Goal: Task Accomplishment & Management: Use online tool/utility

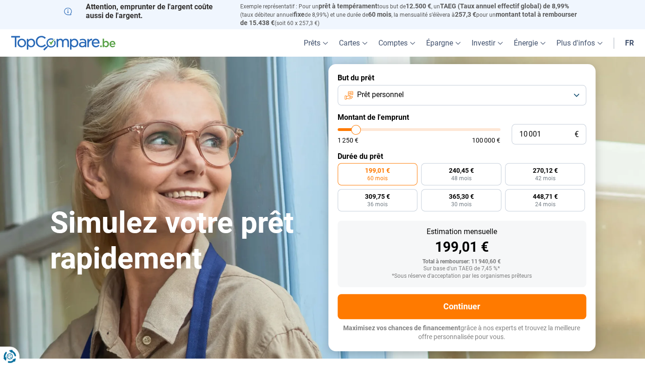
click at [398, 97] on span "Prêt personnel" at bounding box center [380, 95] width 47 height 10
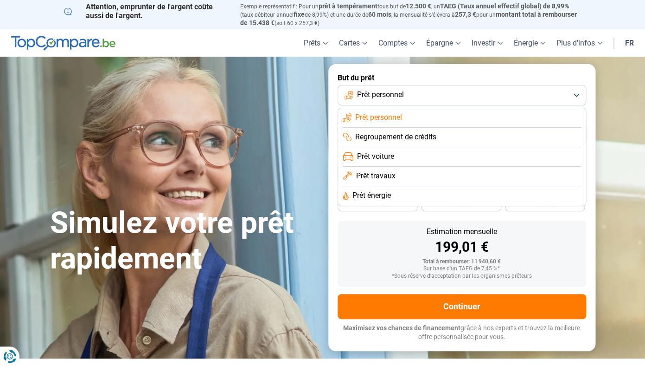
click at [398, 97] on span "Prêt personnel" at bounding box center [380, 95] width 47 height 10
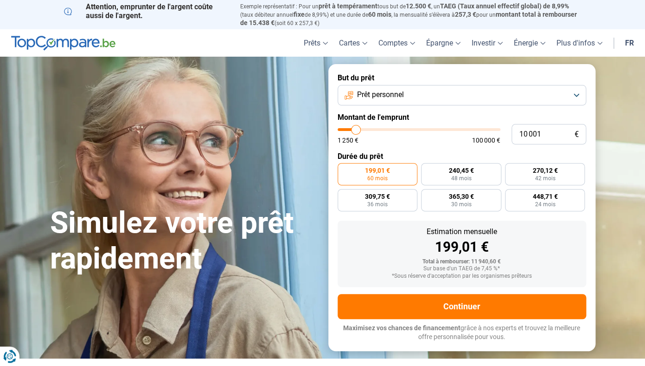
type input "10 500"
type input "10500"
type input "11 500"
type input "11500"
type input "12 750"
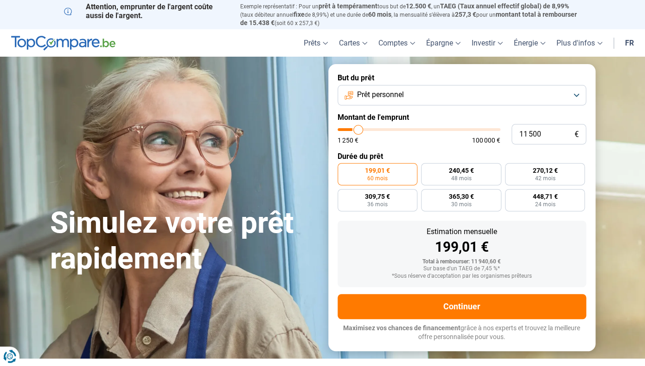
type input "12750"
type input "14 250"
type input "14250"
type input "16 000"
type input "16000"
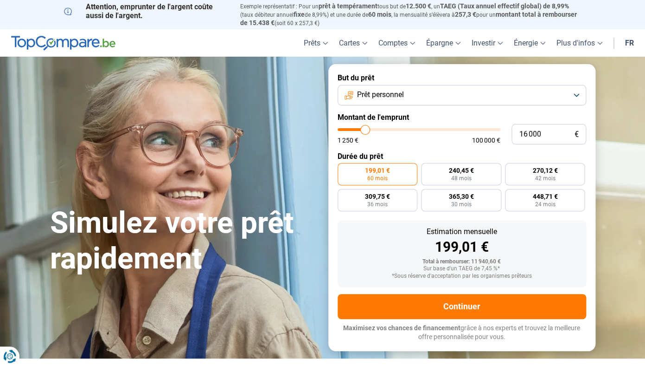
type input "17 250"
type input "17250"
type input "18 500"
type input "18500"
type input "19 250"
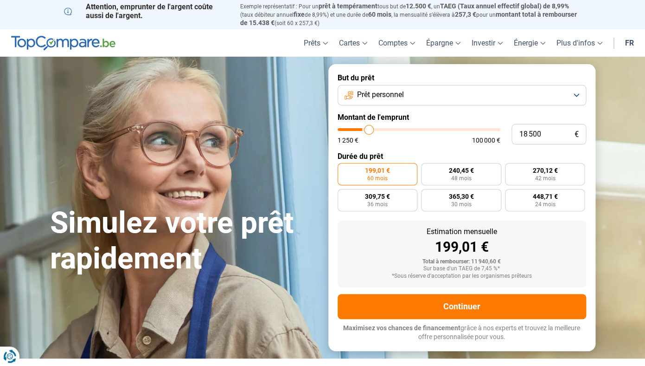
type input "19250"
type input "20 000"
type input "20000"
type input "21 000"
type input "21000"
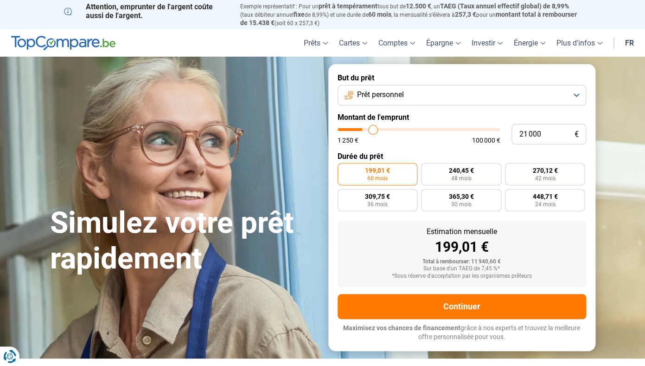
type input "21 250"
type input "21250"
type input "21 500"
type input "21500"
type input "21 750"
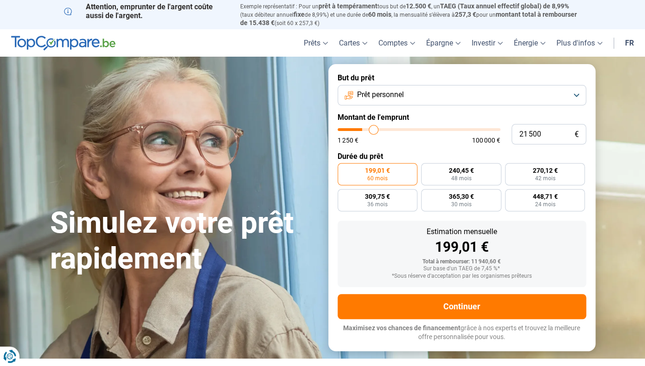
type input "21750"
type input "22 000"
type input "22000"
type input "22 250"
type input "22250"
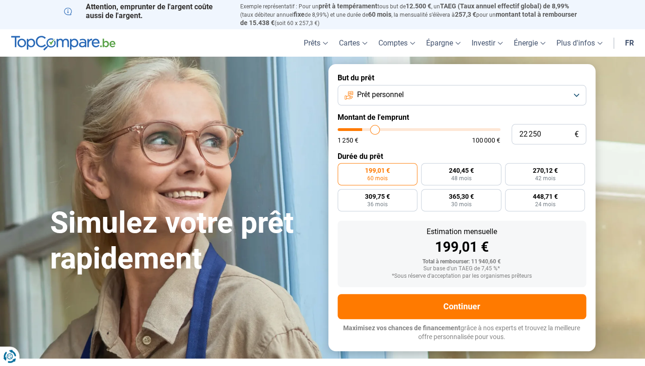
type input "22 500"
type input "22500"
type input "22 750"
type input "22750"
type input "23 250"
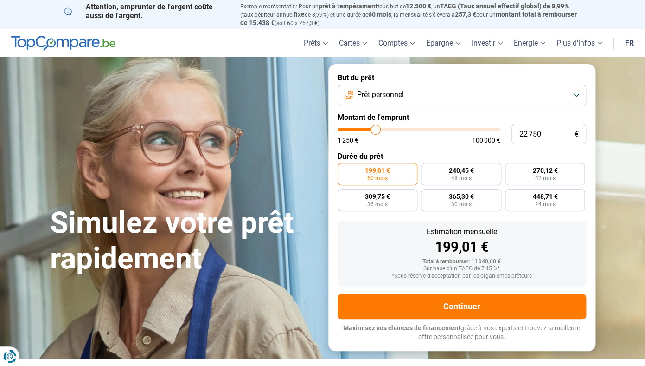
type input "23250"
type input "23 750"
type input "23750"
type input "24 000"
type input "24000"
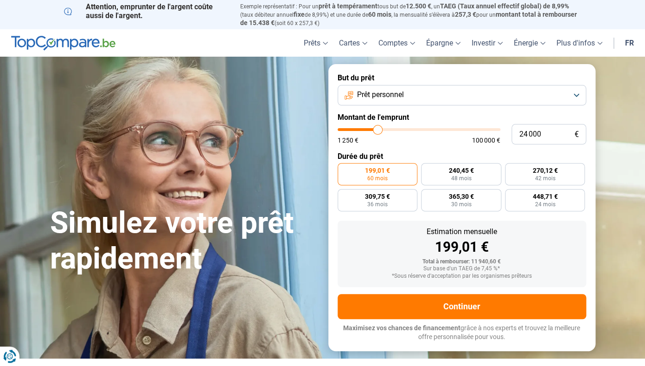
type input "24 250"
type input "24250"
type input "24 750"
type input "24750"
type input "25 250"
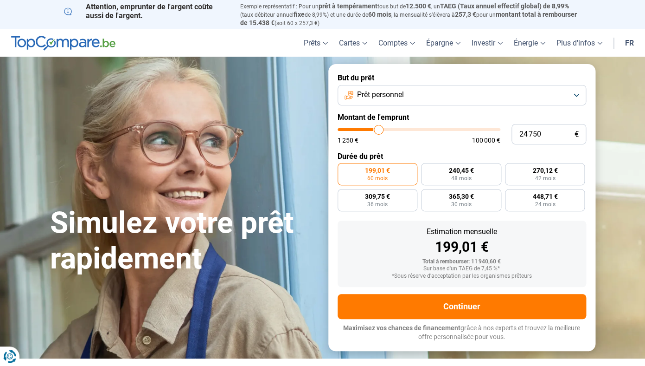
type input "25250"
type input "25 500"
type input "25500"
type input "26 250"
type input "26250"
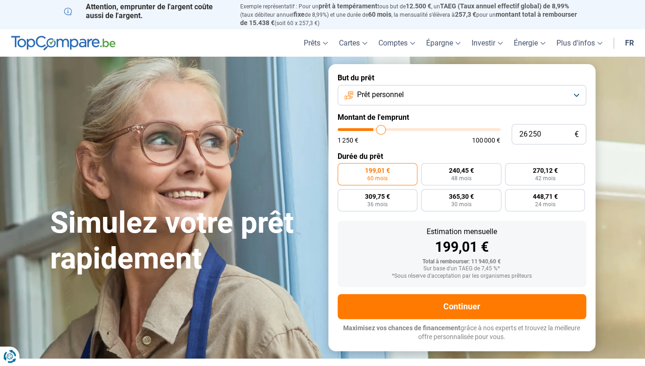
type input "26 750"
type input "26750"
type input "27 000"
type input "27000"
type input "27 250"
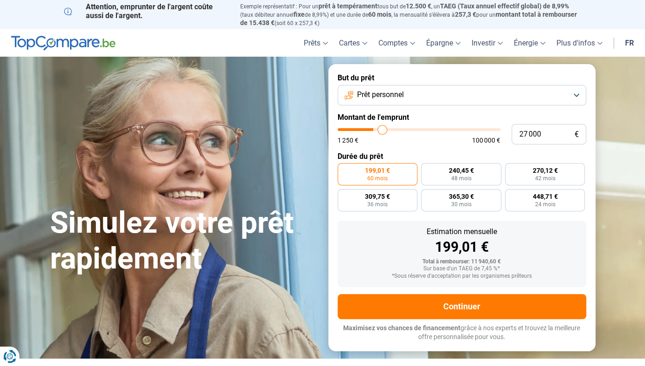
type input "27250"
type input "27 500"
type input "27500"
type input "27 000"
type input "27000"
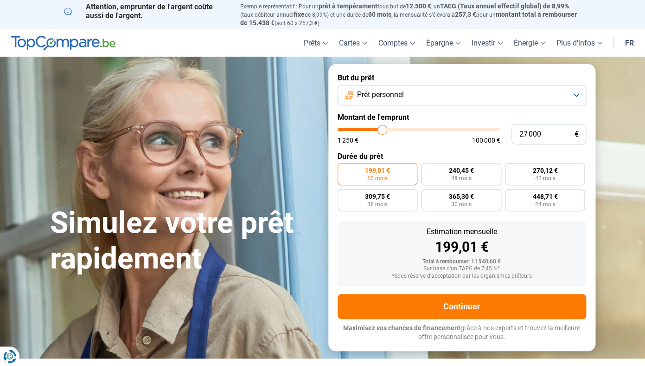
type input "26 500"
type input "26500"
type input "26 000"
type input "26000"
type input "25 250"
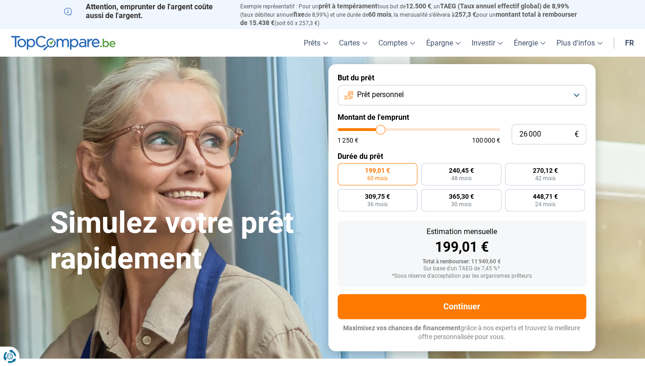
type input "25250"
type input "24 500"
type input "24500"
type input "22 500"
type input "22500"
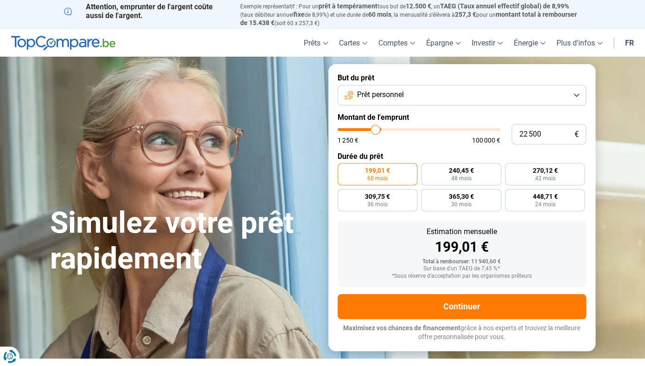
type input "21 500"
type input "21500"
type input "20 250"
type input "20250"
type input "19 250"
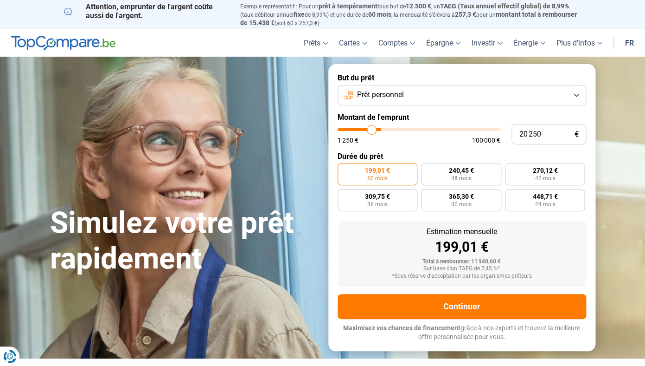
type input "19250"
type input "18 750"
type input "18750"
type input "18 000"
type input "18000"
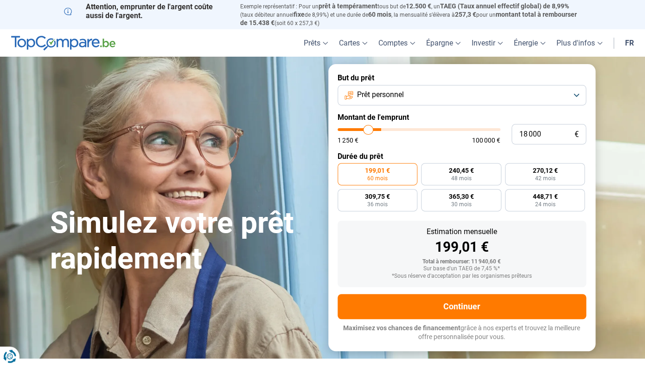
type input "17 750"
type input "17750"
type input "17 250"
type input "17250"
type input "17 000"
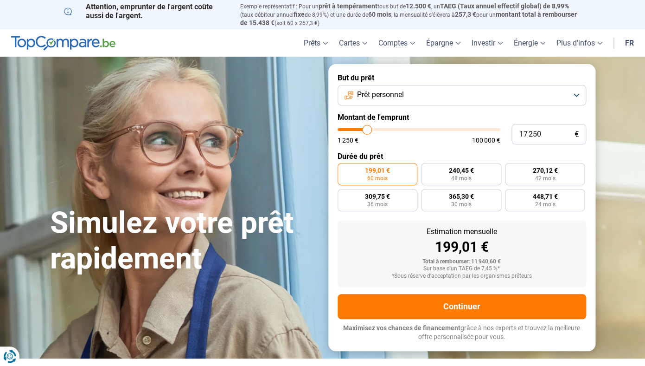
type input "17000"
type input "16 250"
type input "16250"
type input "16 000"
type input "16000"
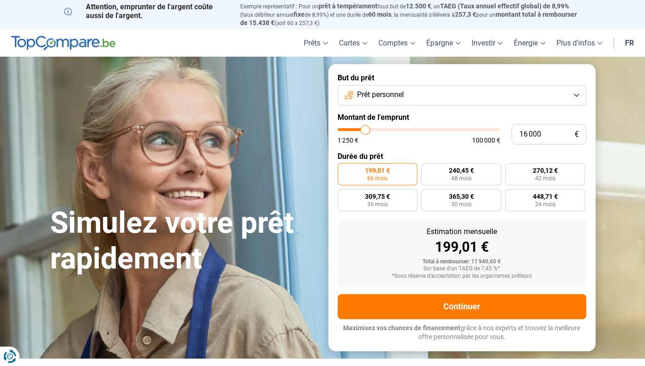
type input "15 500"
type input "15500"
type input "15 000"
type input "15000"
type input "14 250"
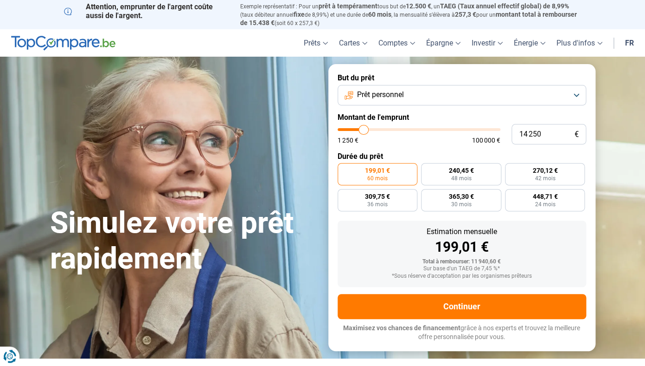
type input "14250"
type input "13 500"
type input "13500"
type input "13 000"
type input "13000"
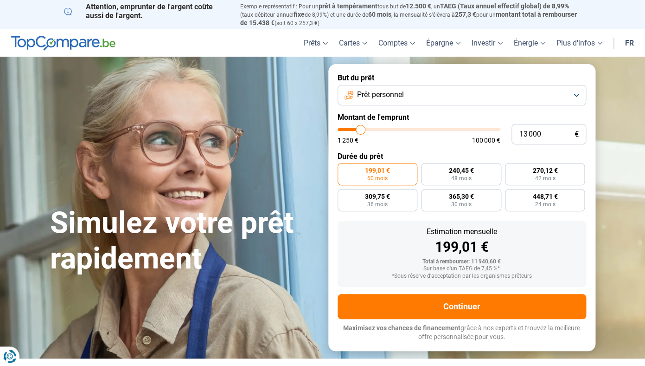
type input "12 500"
type input "12500"
type input "12 000"
type input "12000"
type input "11 750"
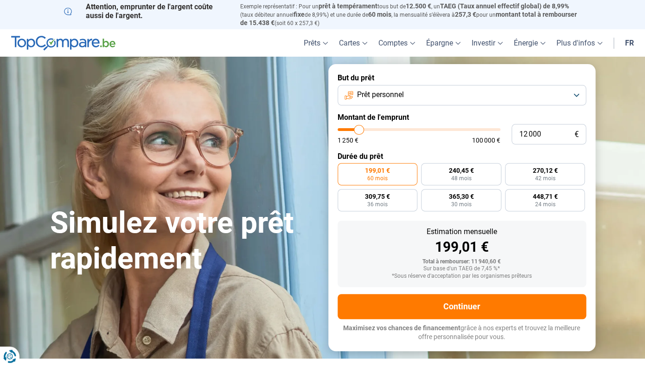
type input "11750"
type input "11 500"
type input "11500"
type input "11 250"
type input "11250"
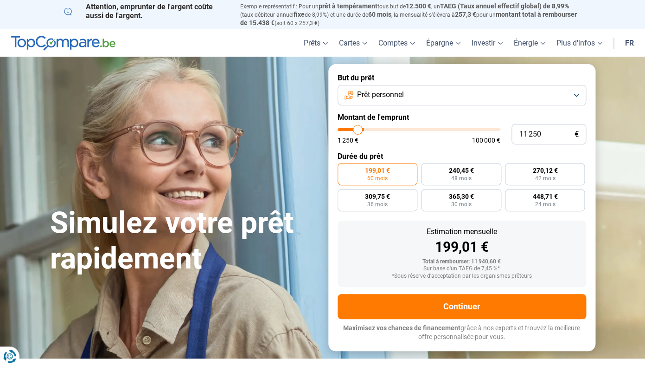
type input "11 000"
type input "11000"
type input "10 750"
type input "10750"
type input "10 500"
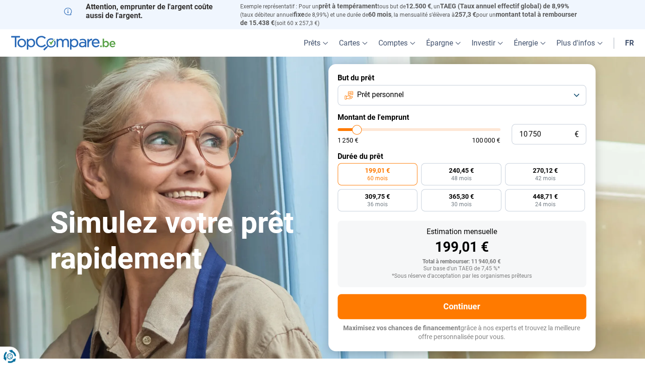
type input "10500"
type input "10 250"
type input "10250"
type input "10 000"
type input "10000"
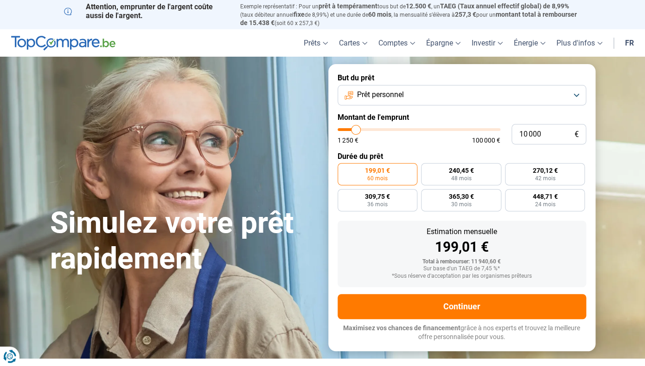
type input "9 750"
type input "9750"
click at [356, 128] on input "range" at bounding box center [419, 129] width 163 height 3
radio input "true"
drag, startPoint x: 555, startPoint y: 136, endPoint x: 464, endPoint y: 139, distance: 91.0
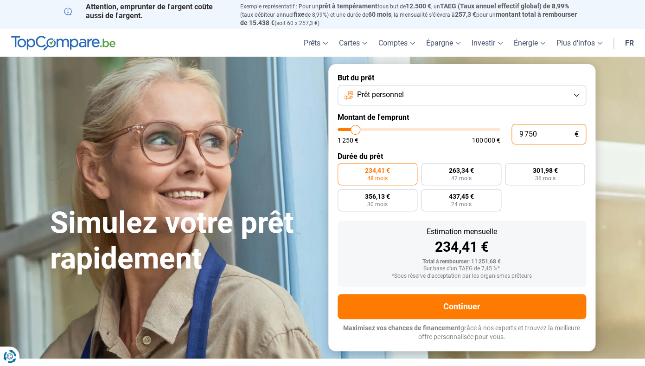
click at [512, 139] on input "9 750" at bounding box center [549, 134] width 75 height 20
type input "975"
type input "1250"
type input "97"
type input "1250"
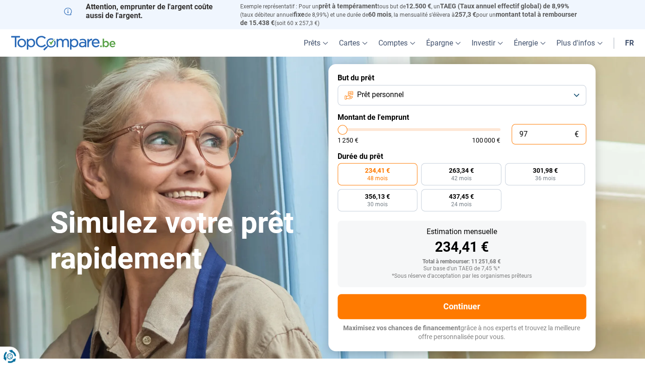
type input "9"
type input "1250"
type input "0"
type input "1250"
type input "6"
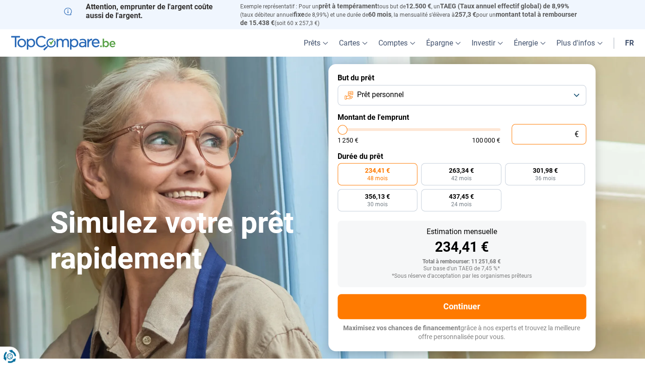
type input "1250"
type input "60"
type input "1250"
type input "600"
type input "1250"
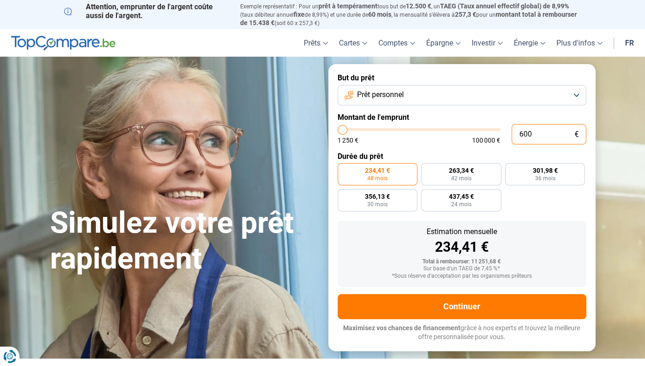
type input "6 000"
type input "6000"
radio input "true"
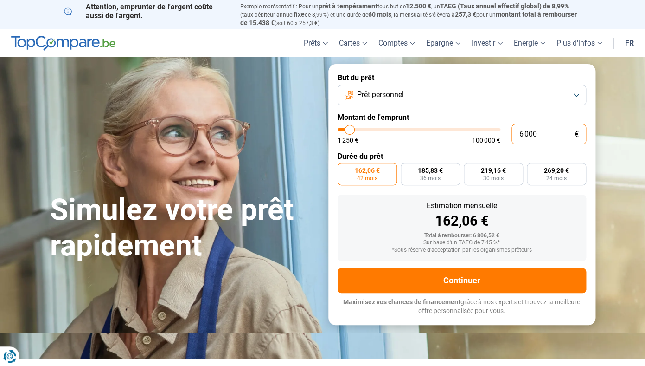
type input "6 000"
